Goal: Task Accomplishment & Management: Manage account settings

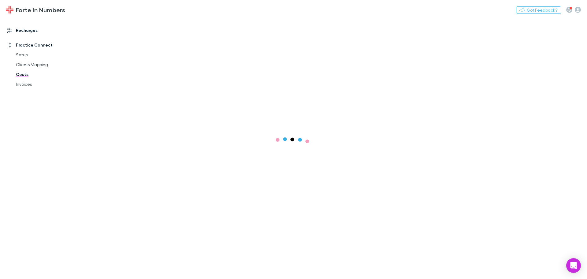
click at [27, 30] on link "Recharges" at bounding box center [41, 30] width 81 height 10
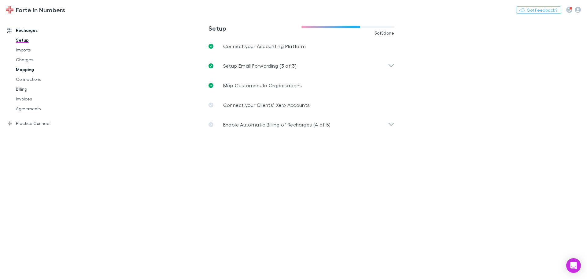
click at [24, 69] on link "Mapping" at bounding box center [46, 70] width 73 height 10
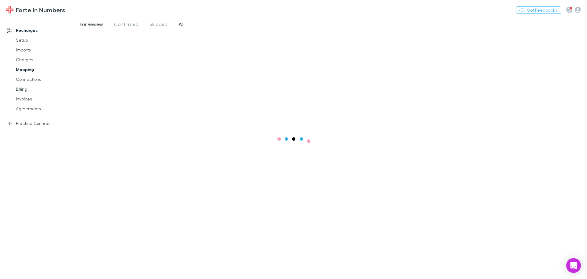
click at [180, 25] on span "All" at bounding box center [181, 25] width 5 height 8
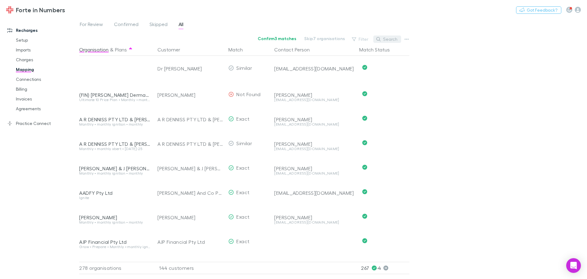
click at [393, 39] on button "Search" at bounding box center [388, 38] width 28 height 7
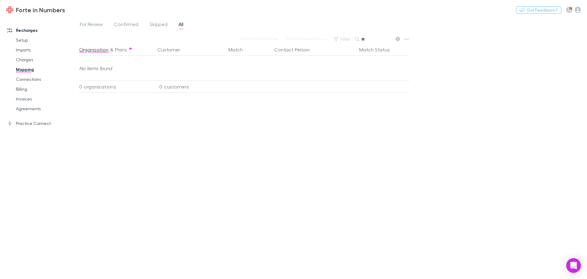
type input "*"
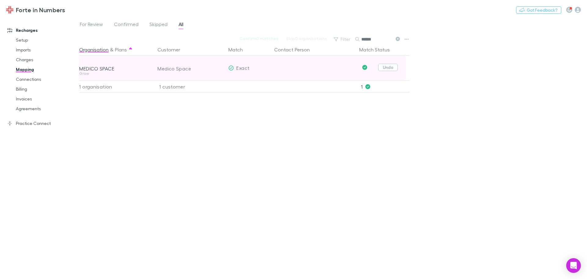
type input "******"
click at [393, 69] on button "Undo" at bounding box center [388, 67] width 20 height 7
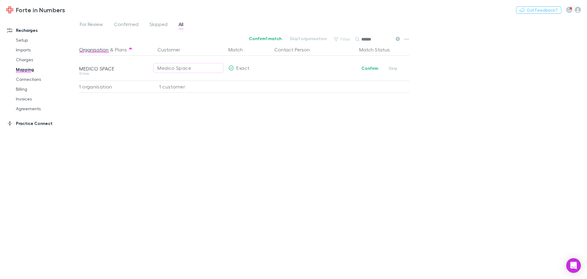
click at [22, 122] on link "Practice Connect" at bounding box center [41, 123] width 81 height 10
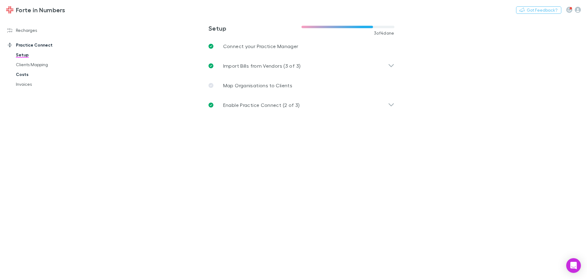
click at [18, 73] on link "Costs" at bounding box center [46, 74] width 73 height 10
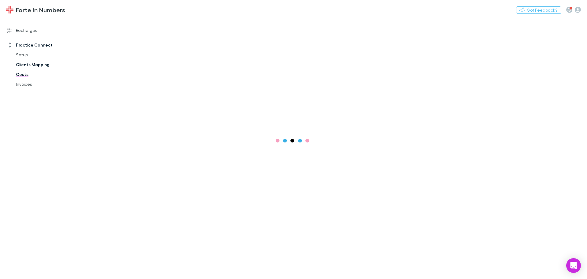
click at [30, 65] on link "Clients Mapping" at bounding box center [46, 65] width 73 height 10
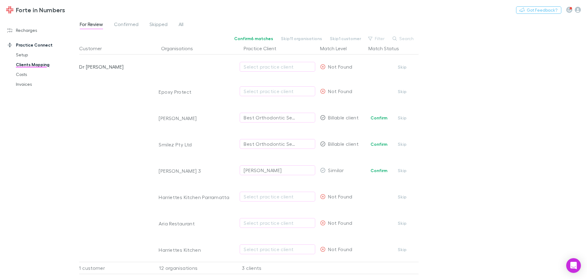
click at [177, 24] on div "For Review Confirmed Skipped All" at bounding box center [134, 25] width 110 height 10
click at [180, 24] on span "All" at bounding box center [181, 25] width 5 height 8
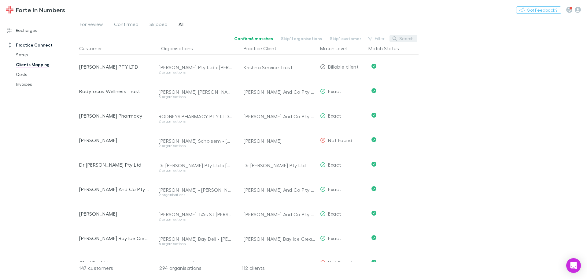
click at [404, 38] on button "Search" at bounding box center [404, 38] width 28 height 7
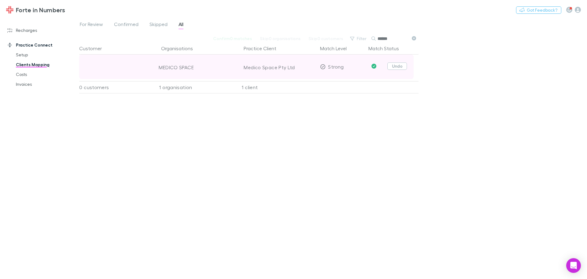
type input "******"
click at [405, 66] on button "Undo" at bounding box center [398, 65] width 20 height 7
click at [308, 68] on icon "button" at bounding box center [308, 66] width 4 height 5
click at [287, 66] on div "Select practice client" at bounding box center [278, 66] width 68 height 7
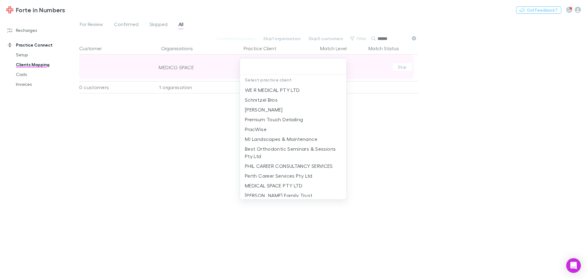
click at [287, 66] on input "text" at bounding box center [294, 66] width 102 height 11
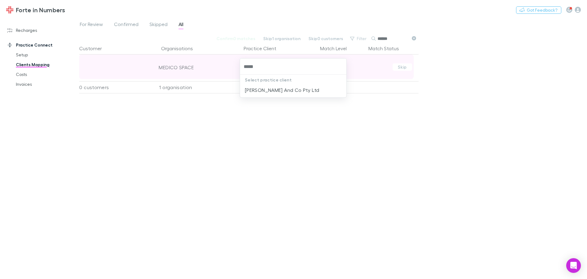
type input "******"
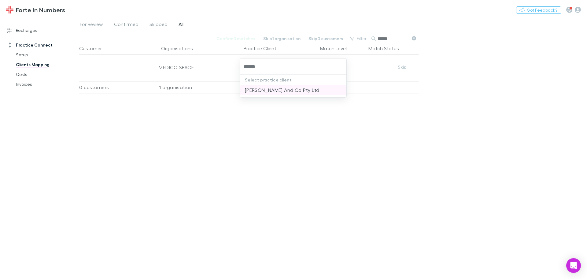
click at [275, 95] on li "[PERSON_NAME] And Co Pty Ltd" at bounding box center [293, 90] width 106 height 10
click at [27, 31] on link "Recharges" at bounding box center [41, 30] width 81 height 10
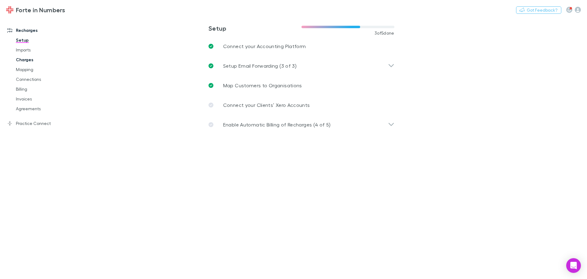
click at [27, 64] on link "Charges" at bounding box center [46, 60] width 73 height 10
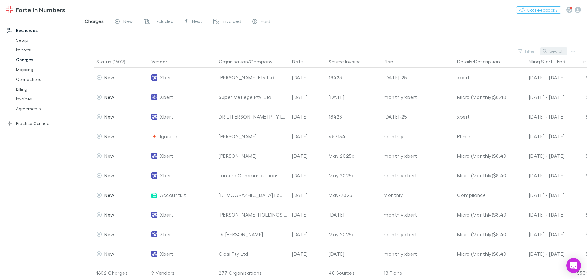
click at [556, 53] on button "Search" at bounding box center [554, 50] width 28 height 7
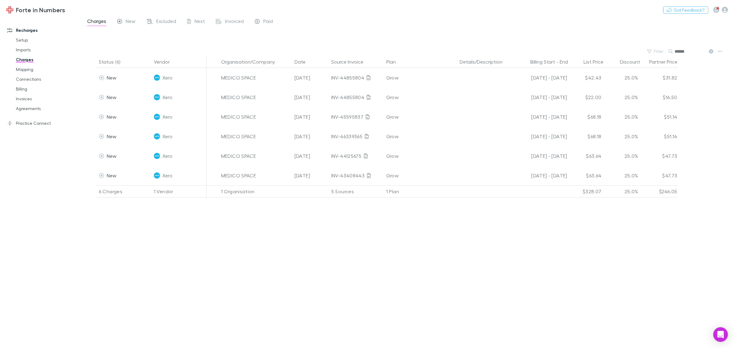
type input "******"
drag, startPoint x: 578, startPoint y: 1, endPoint x: 511, endPoint y: 31, distance: 73.0
click at [511, 31] on div at bounding box center [414, 38] width 642 height 18
click at [23, 129] on div "Recharges Setup Imports Charges Mapping Connections Billing Invoices Agreements…" at bounding box center [43, 181] width 87 height 325
click at [27, 124] on link "Practice Connect" at bounding box center [43, 123] width 85 height 10
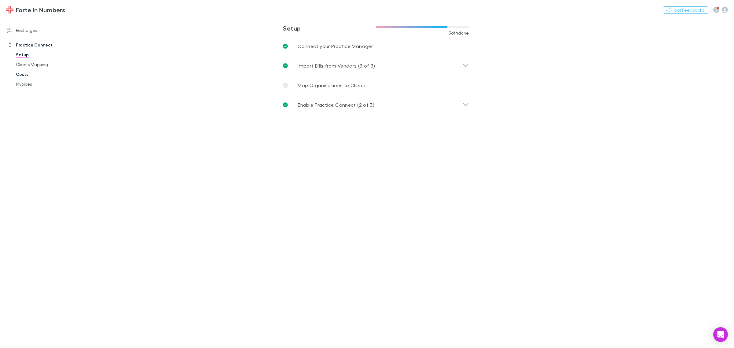
click at [24, 76] on link "Costs" at bounding box center [48, 74] width 76 height 10
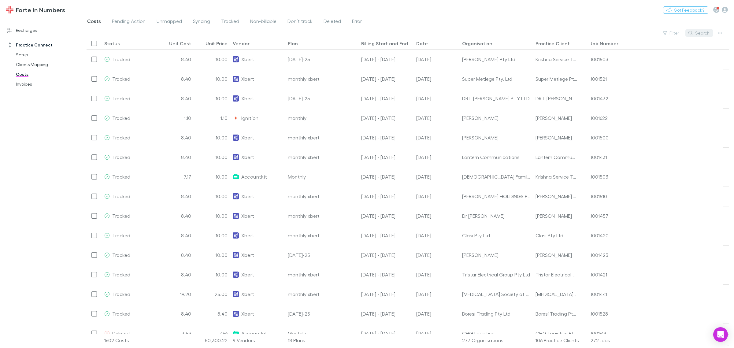
click at [587, 34] on button "Search" at bounding box center [700, 32] width 28 height 7
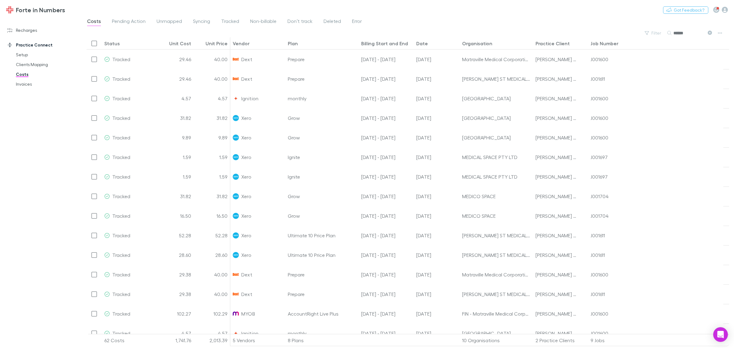
type input "******"
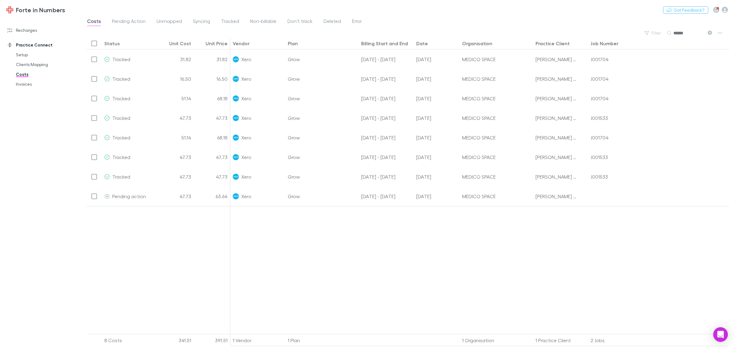
click at [421, 42] on div "Date" at bounding box center [422, 43] width 12 height 6
